Goal: Navigation & Orientation: Find specific page/section

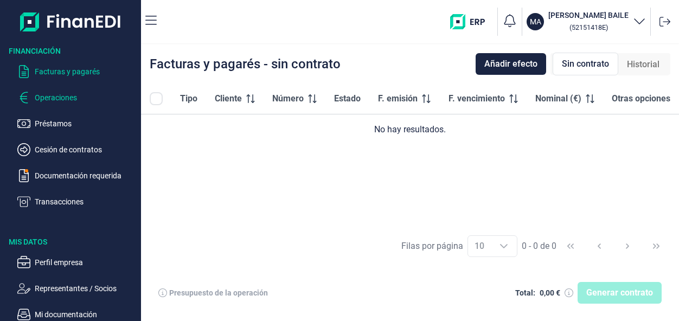
click at [43, 97] on p "Operaciones" at bounding box center [86, 97] width 102 height 13
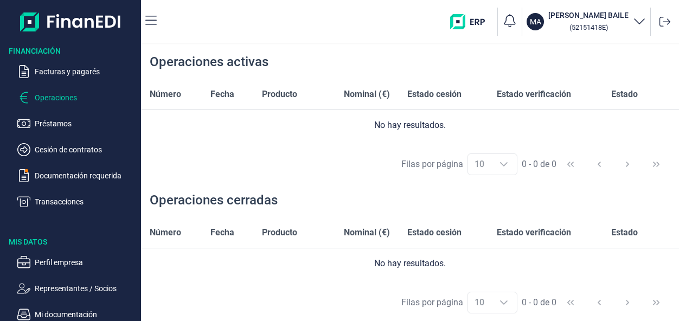
click at [59, 124] on p "Préstamos" at bounding box center [86, 123] width 102 height 13
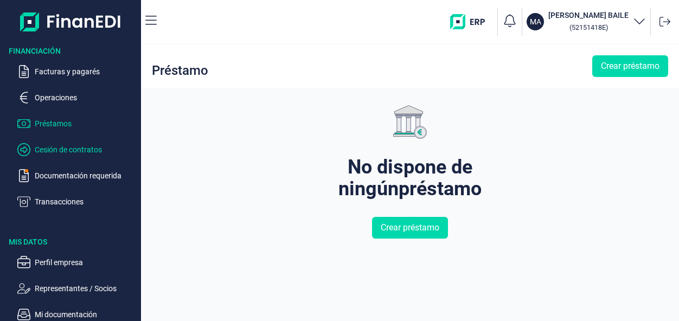
click at [56, 153] on p "Cesión de contratos" at bounding box center [86, 149] width 102 height 13
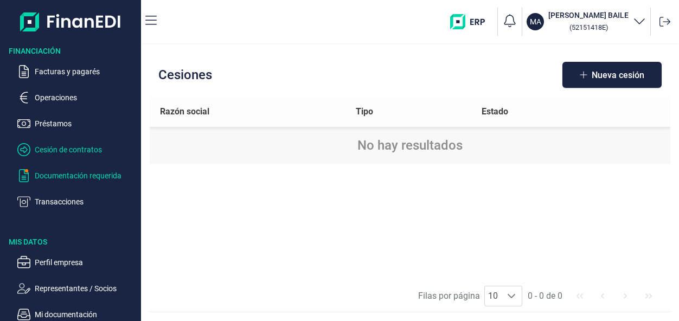
click at [49, 176] on p "Documentación requerida" at bounding box center [86, 175] width 102 height 13
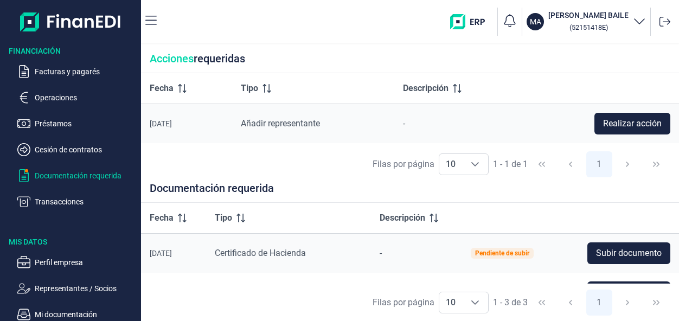
click at [65, 259] on p "Perfil empresa" at bounding box center [86, 262] width 102 height 13
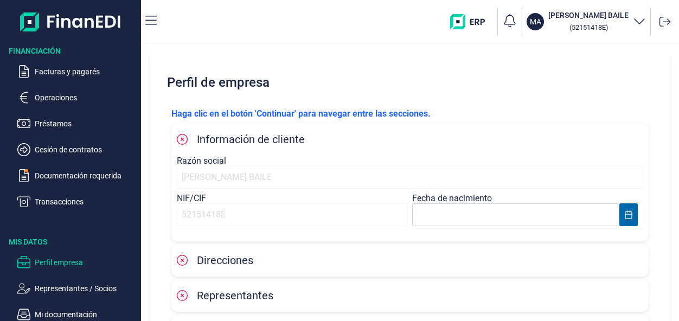
scroll to position [86, 0]
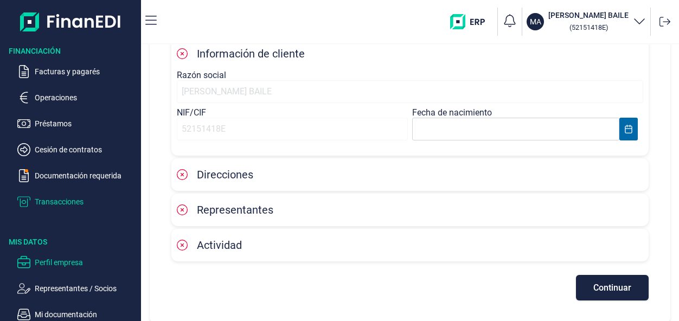
click at [68, 202] on p "Transacciones" at bounding box center [86, 201] width 102 height 13
